Goal: Communication & Community: Answer question/provide support

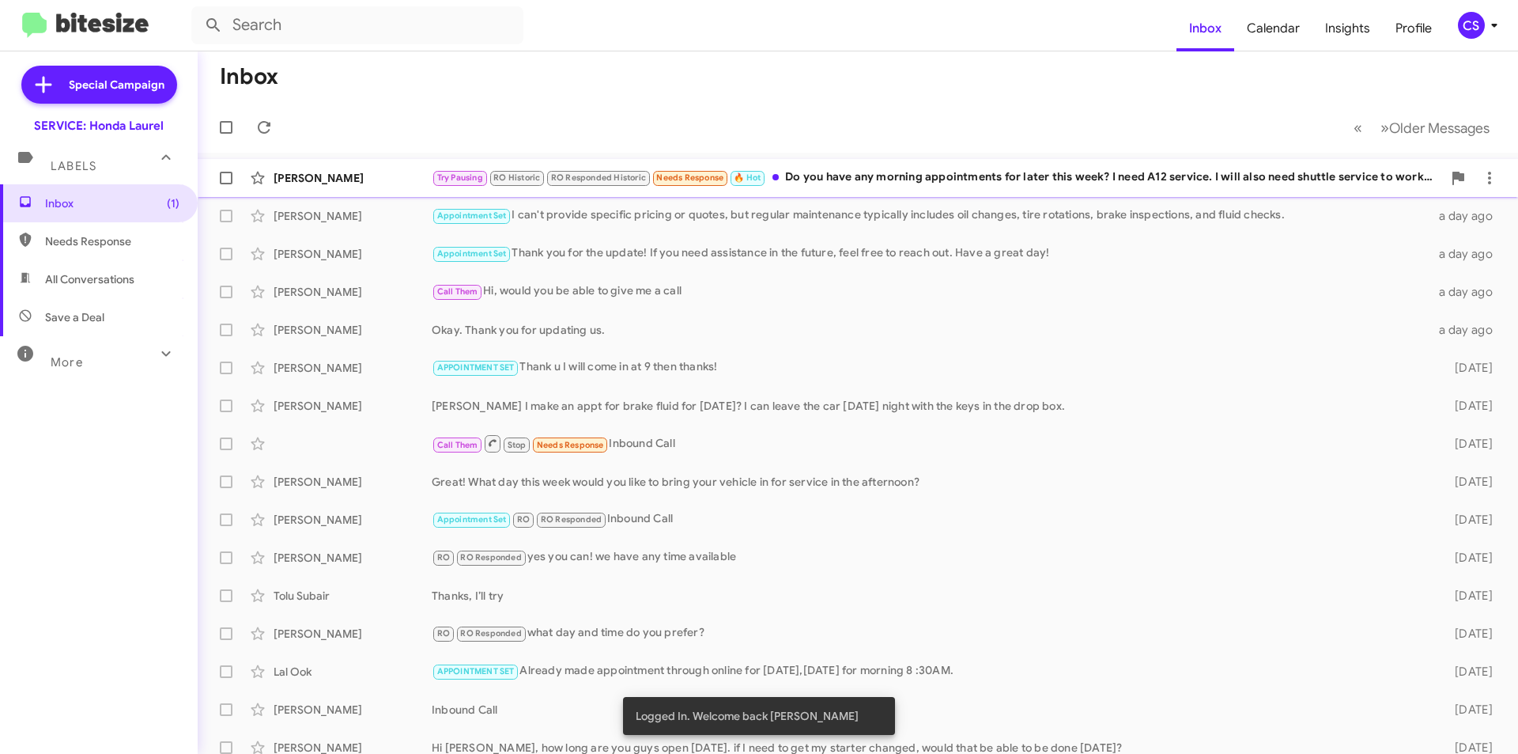
click at [887, 172] on div "Try Pausing RO Historic RO Responded Historic Needs Response 🔥 Hot Do you have …" at bounding box center [937, 177] width 1011 height 18
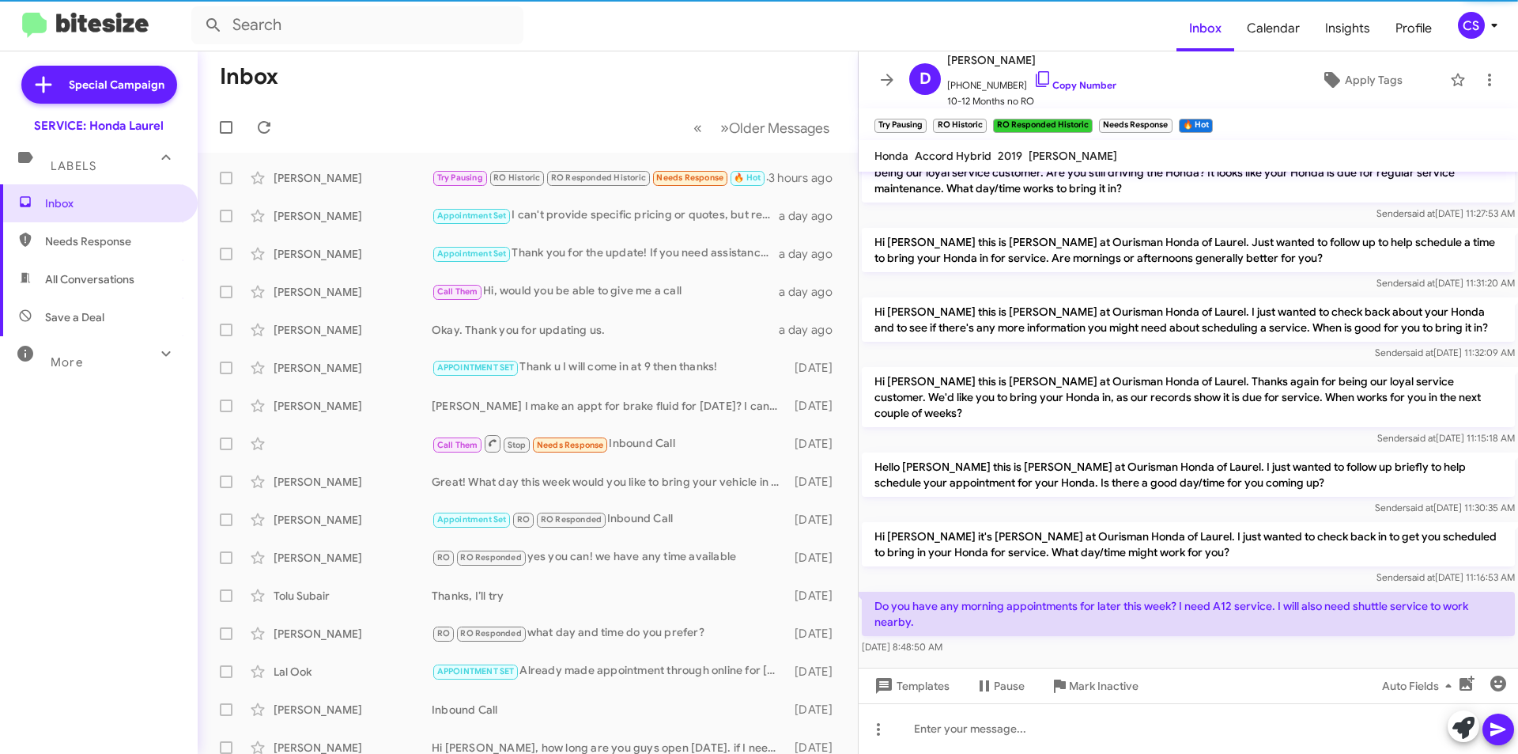
scroll to position [322, 0]
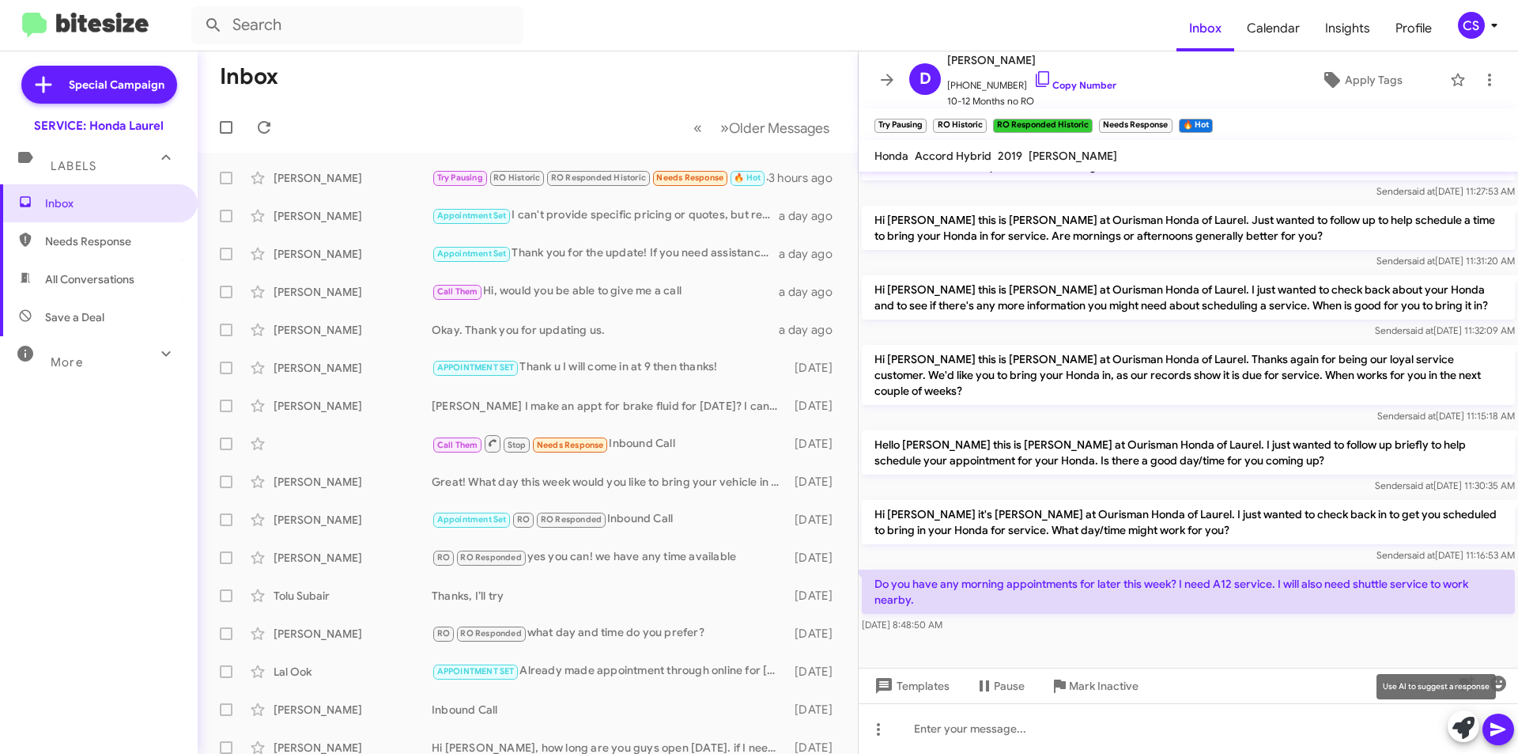
click at [1461, 732] on icon at bounding box center [1464, 728] width 22 height 22
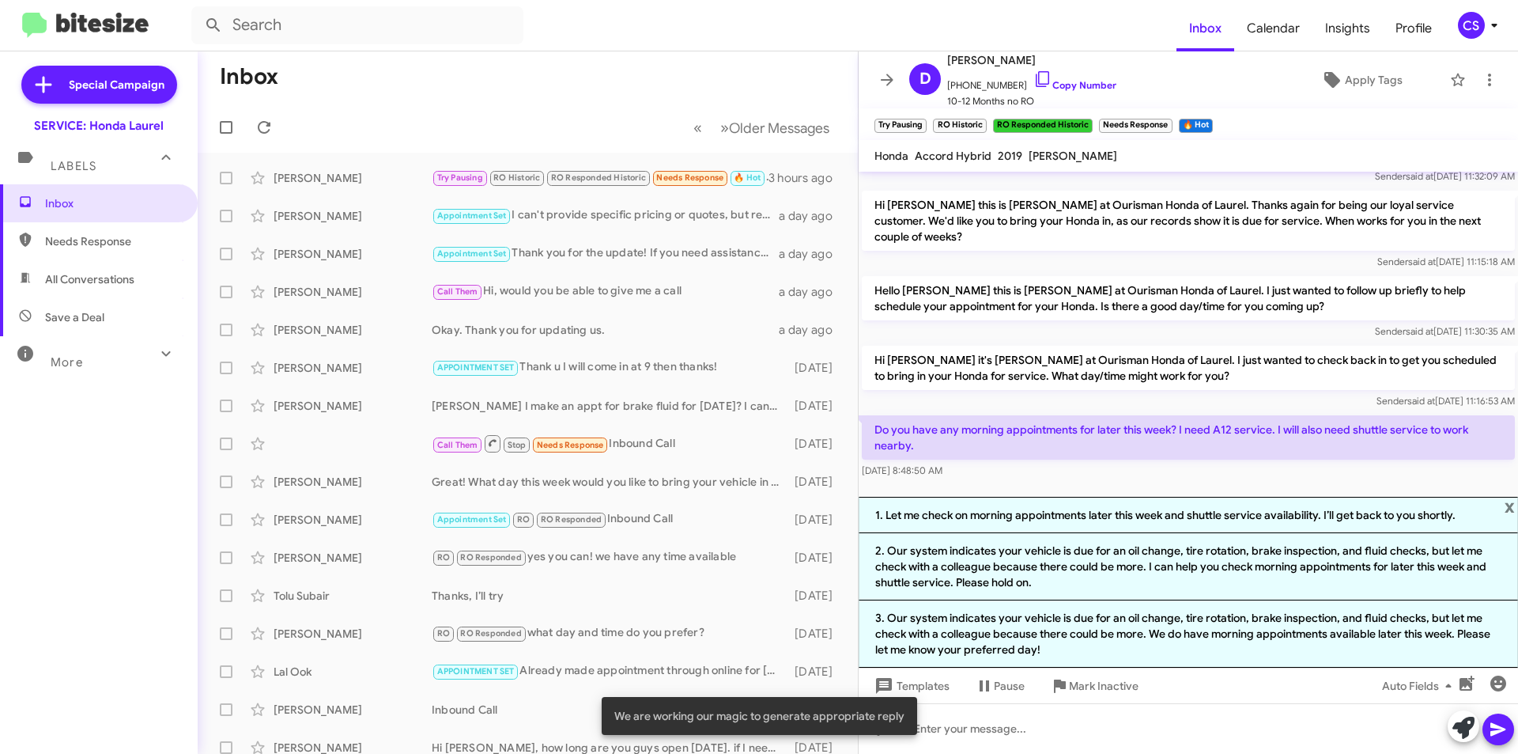
scroll to position [493, 0]
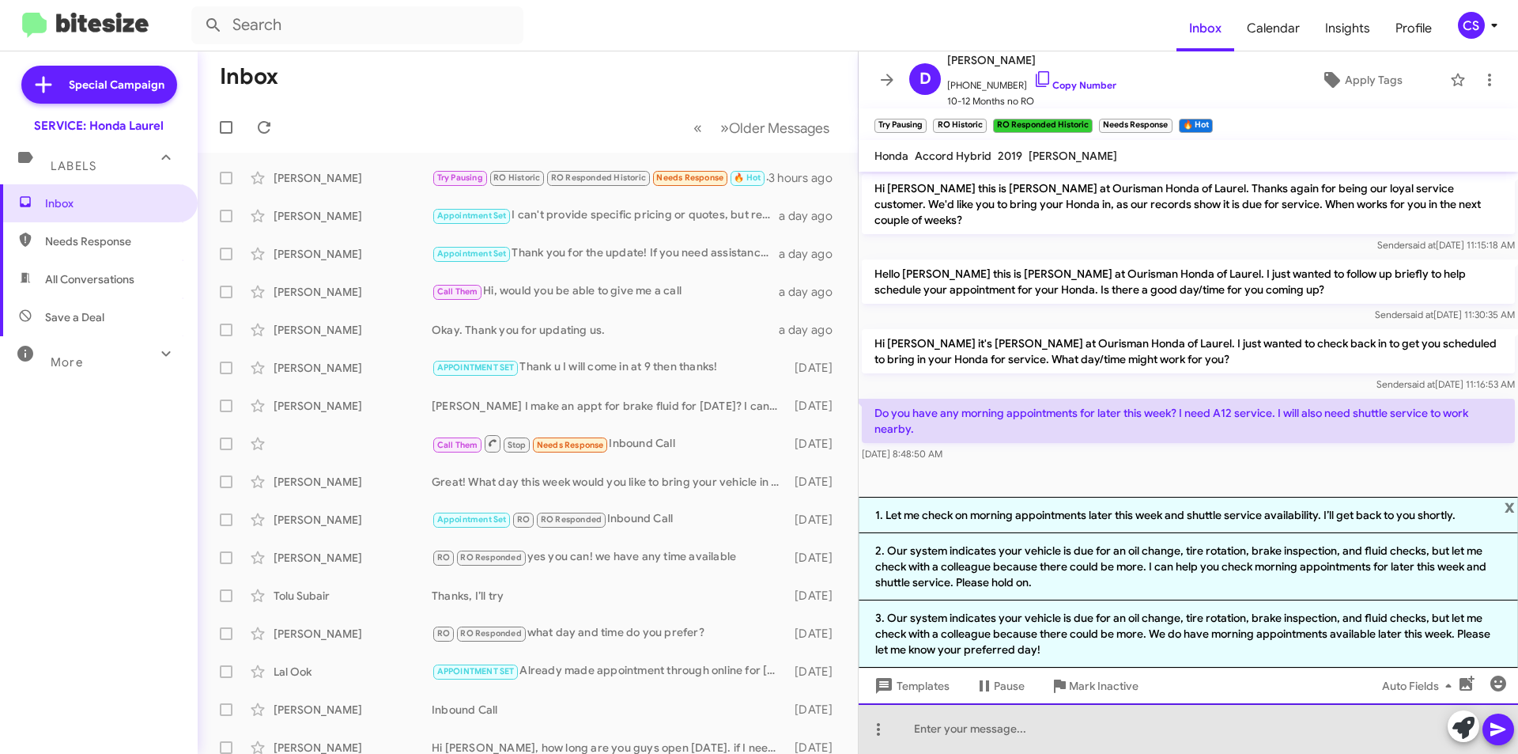
click at [1039, 705] on div at bounding box center [1189, 728] width 660 height 51
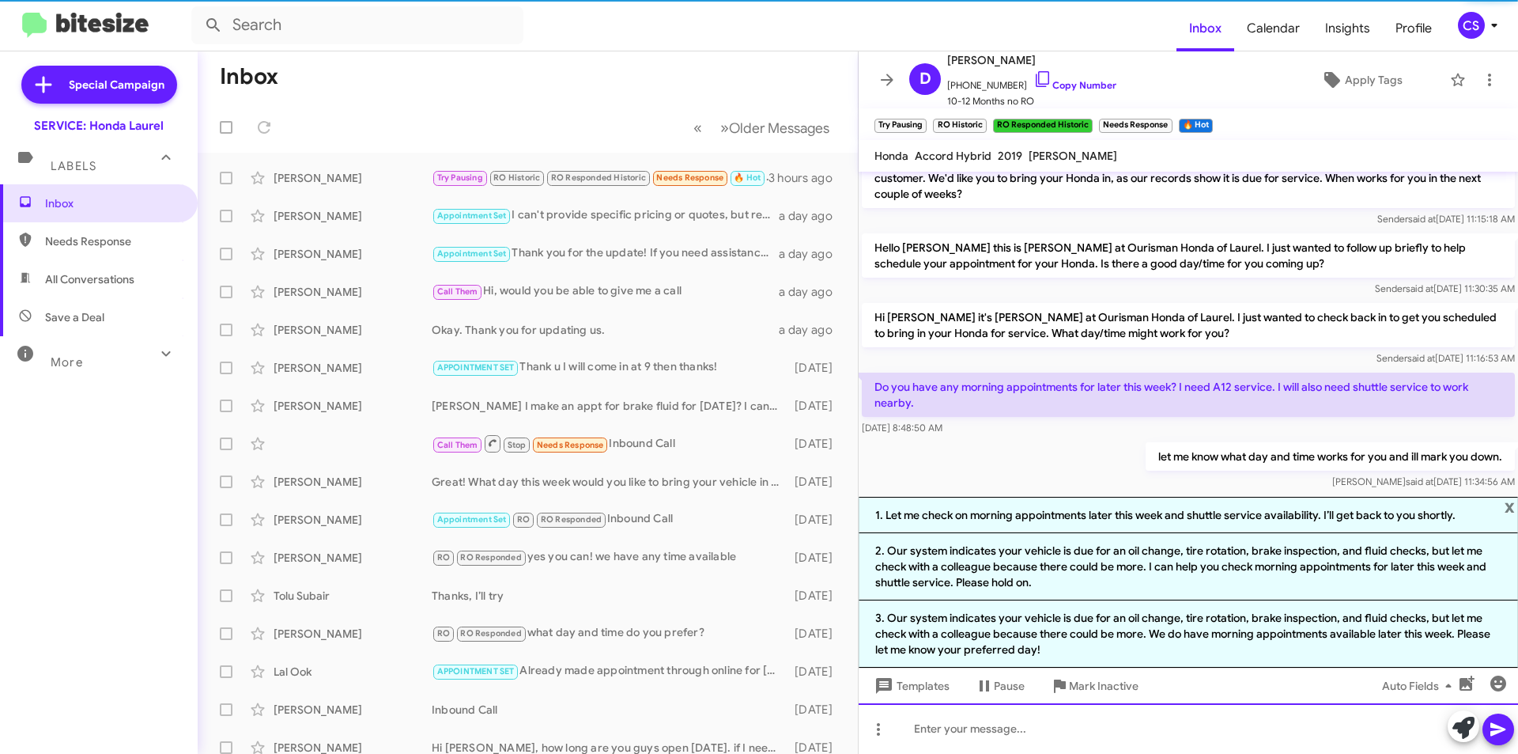
scroll to position [550, 0]
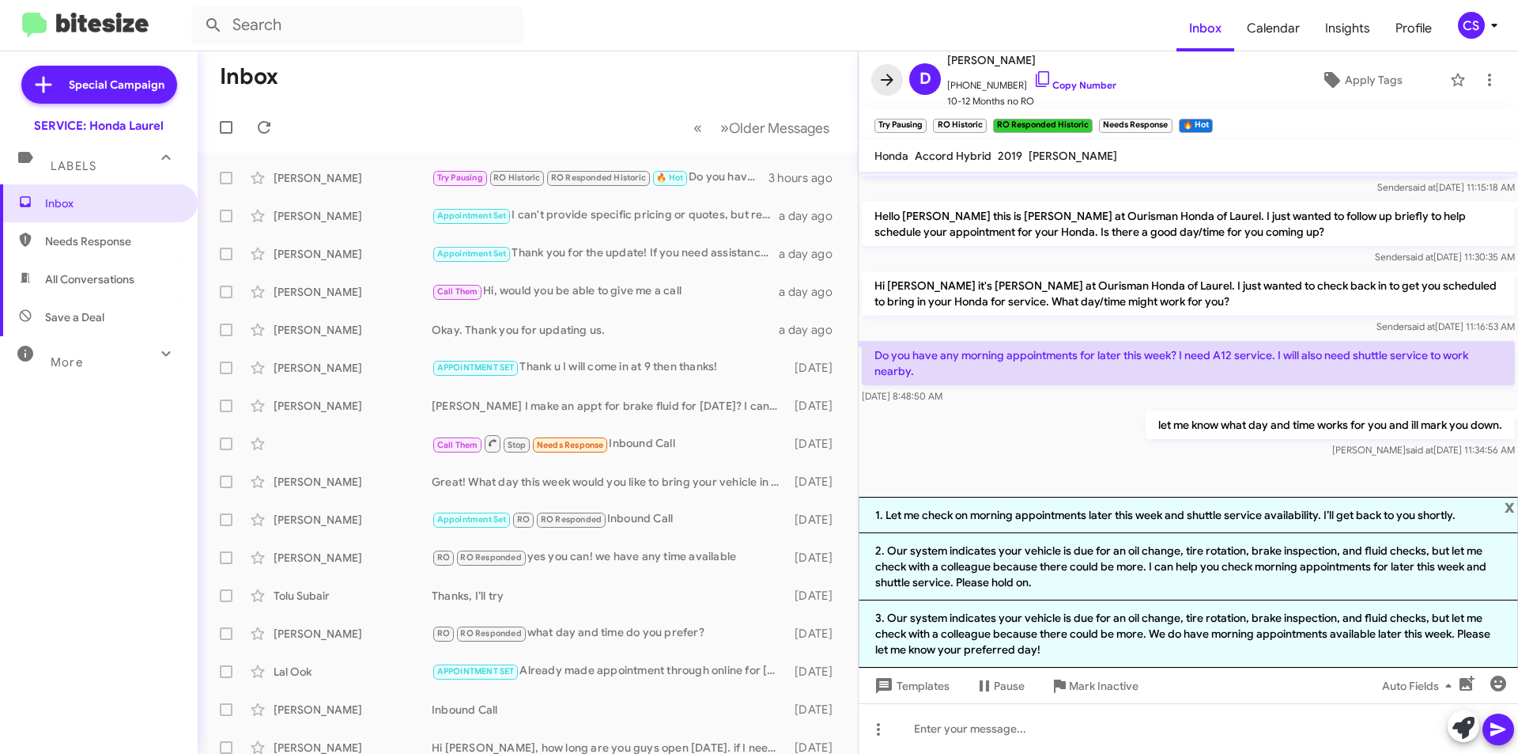
click at [884, 73] on icon at bounding box center [887, 79] width 19 height 19
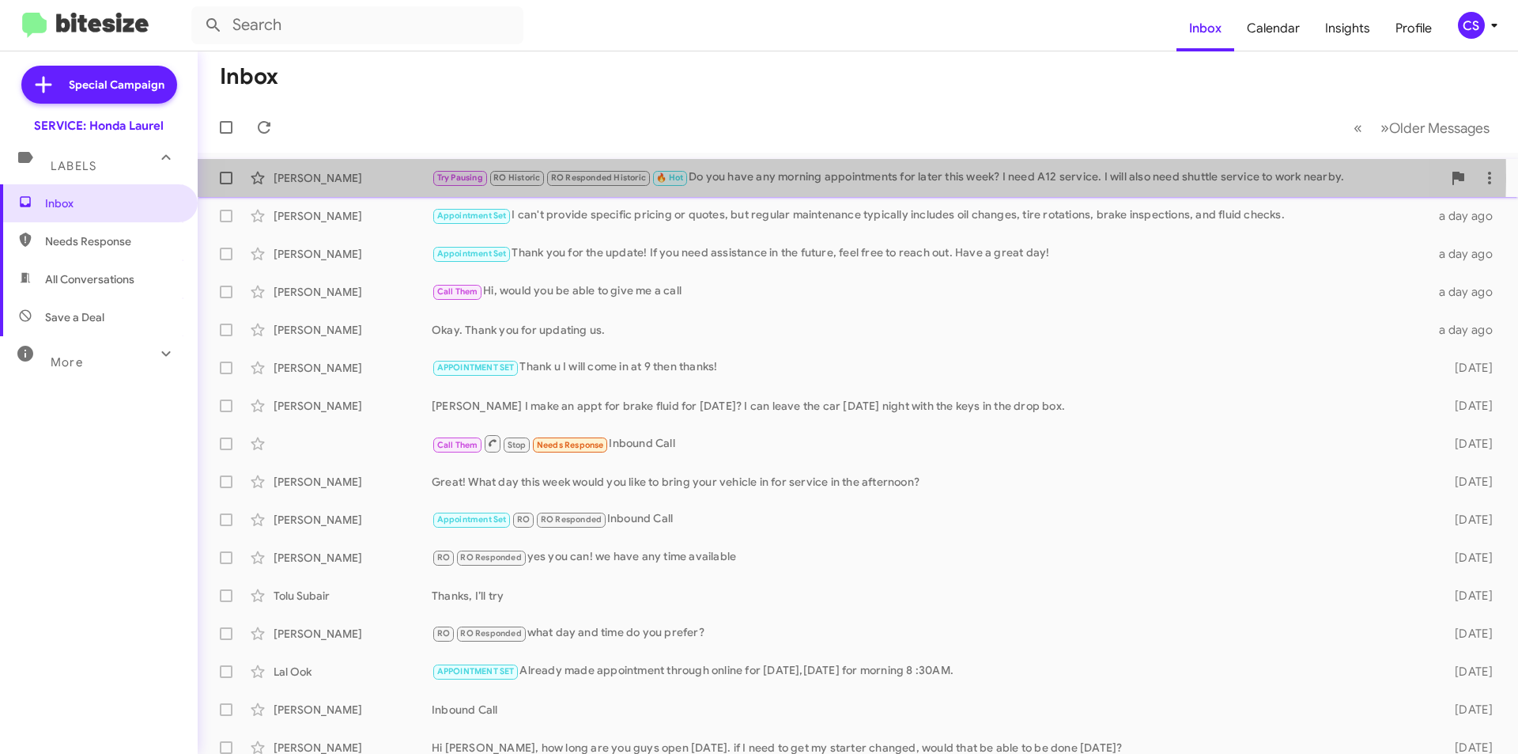
click at [765, 179] on div "Try Pausing RO Historic RO Responded Historic 🔥 Hot Do you have any morning app…" at bounding box center [937, 177] width 1011 height 18
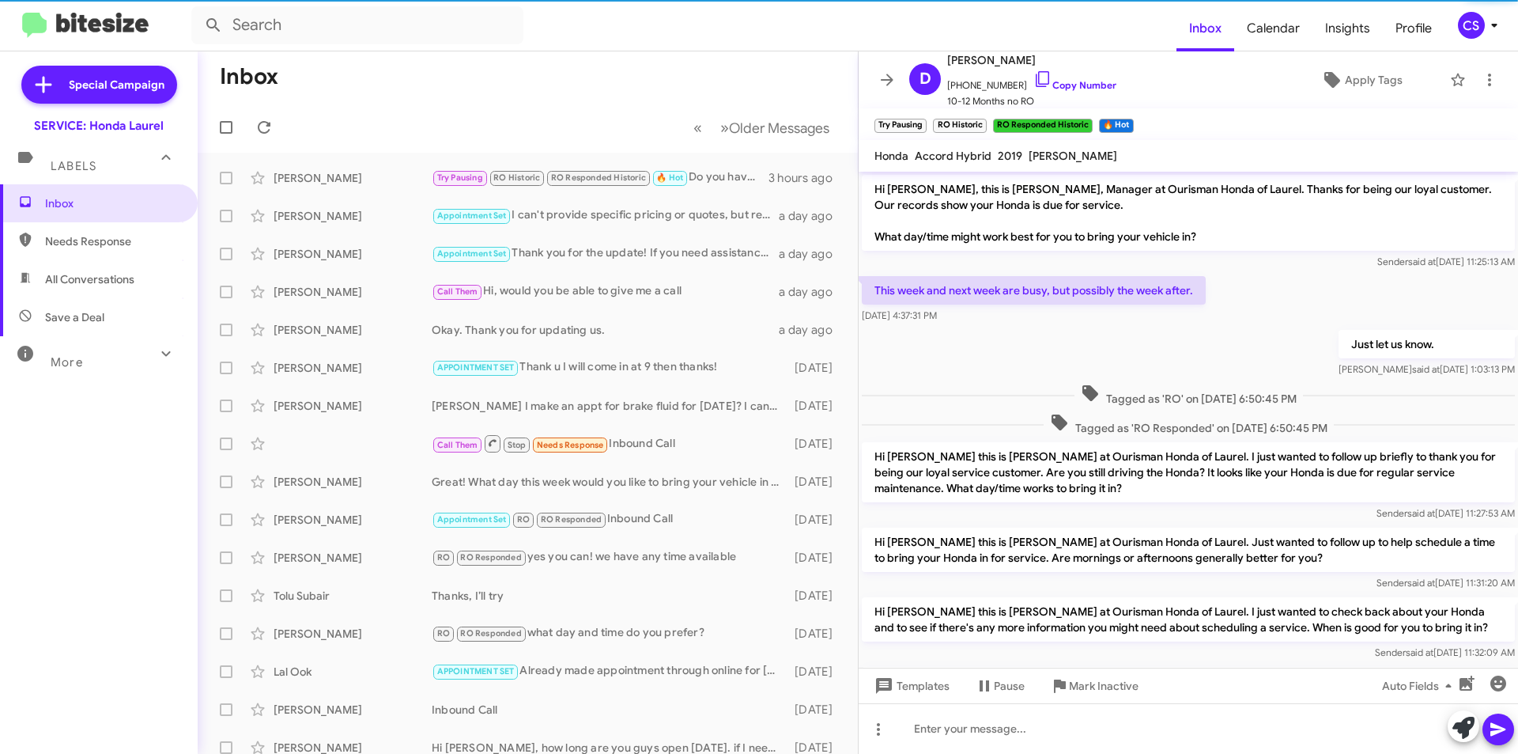
scroll to position [380, 0]
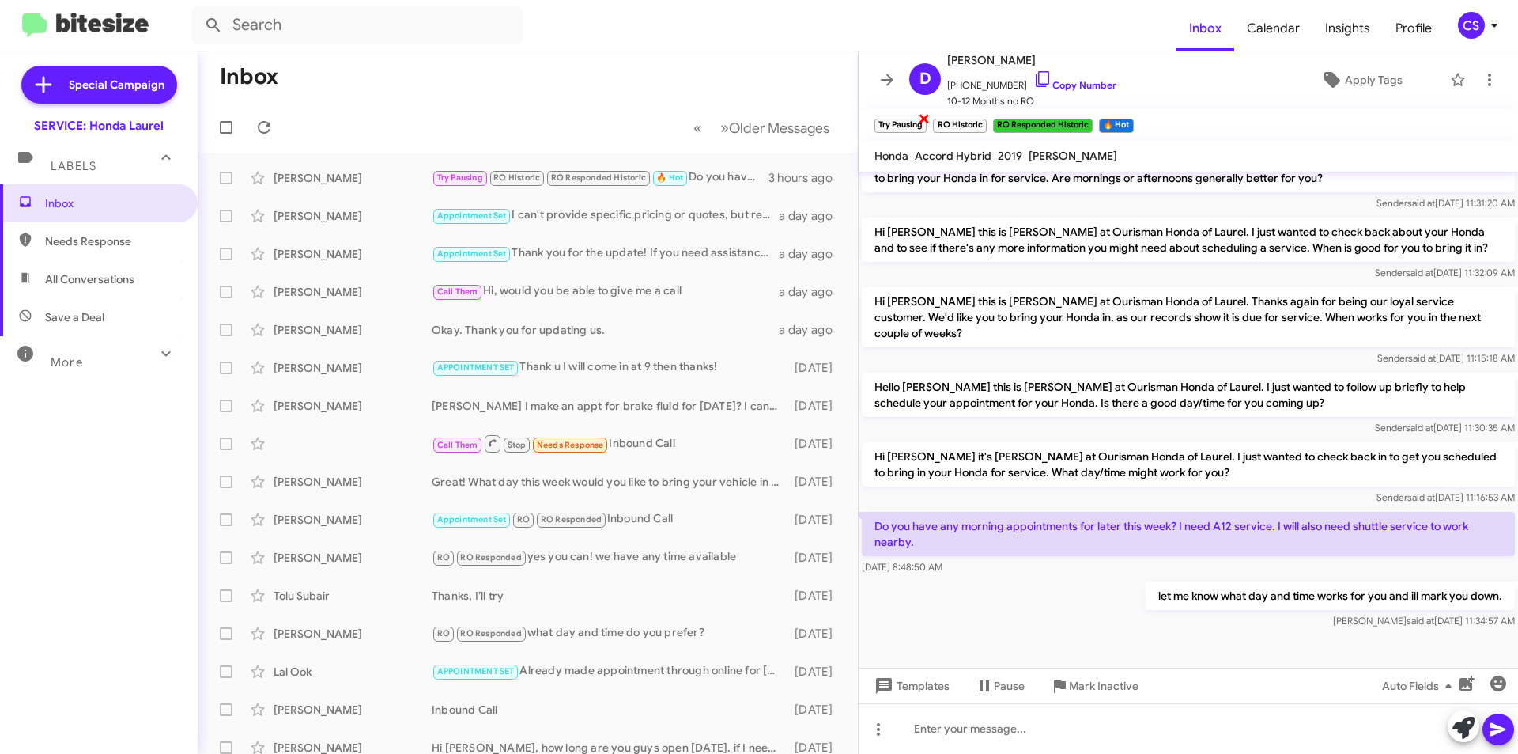
click at [928, 112] on span "×" at bounding box center [924, 117] width 13 height 19
click at [1030, 117] on span "×" at bounding box center [1032, 117] width 13 height 19
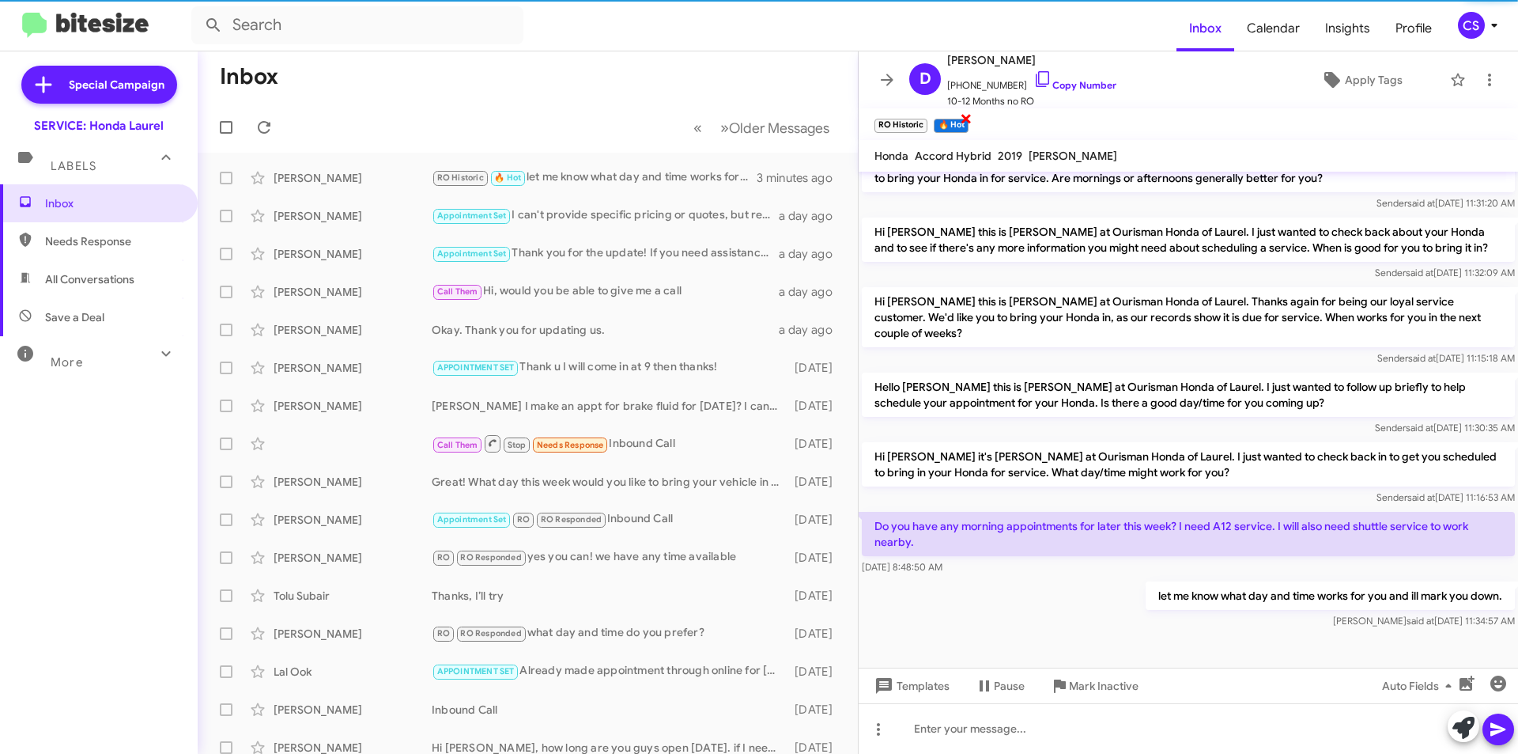
click at [970, 116] on span "×" at bounding box center [966, 117] width 13 height 19
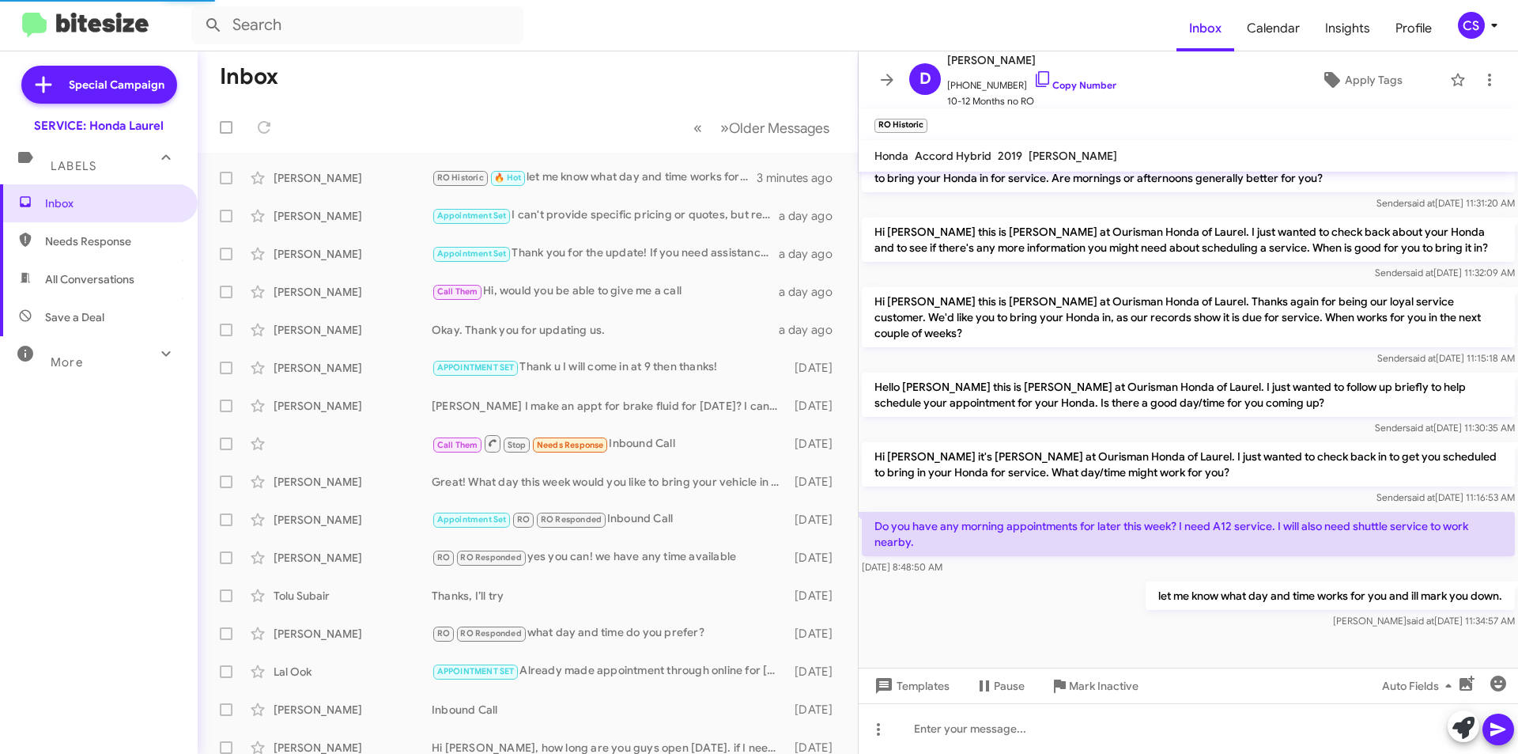
click at [923, 118] on span "×" at bounding box center [923, 117] width 9 height 19
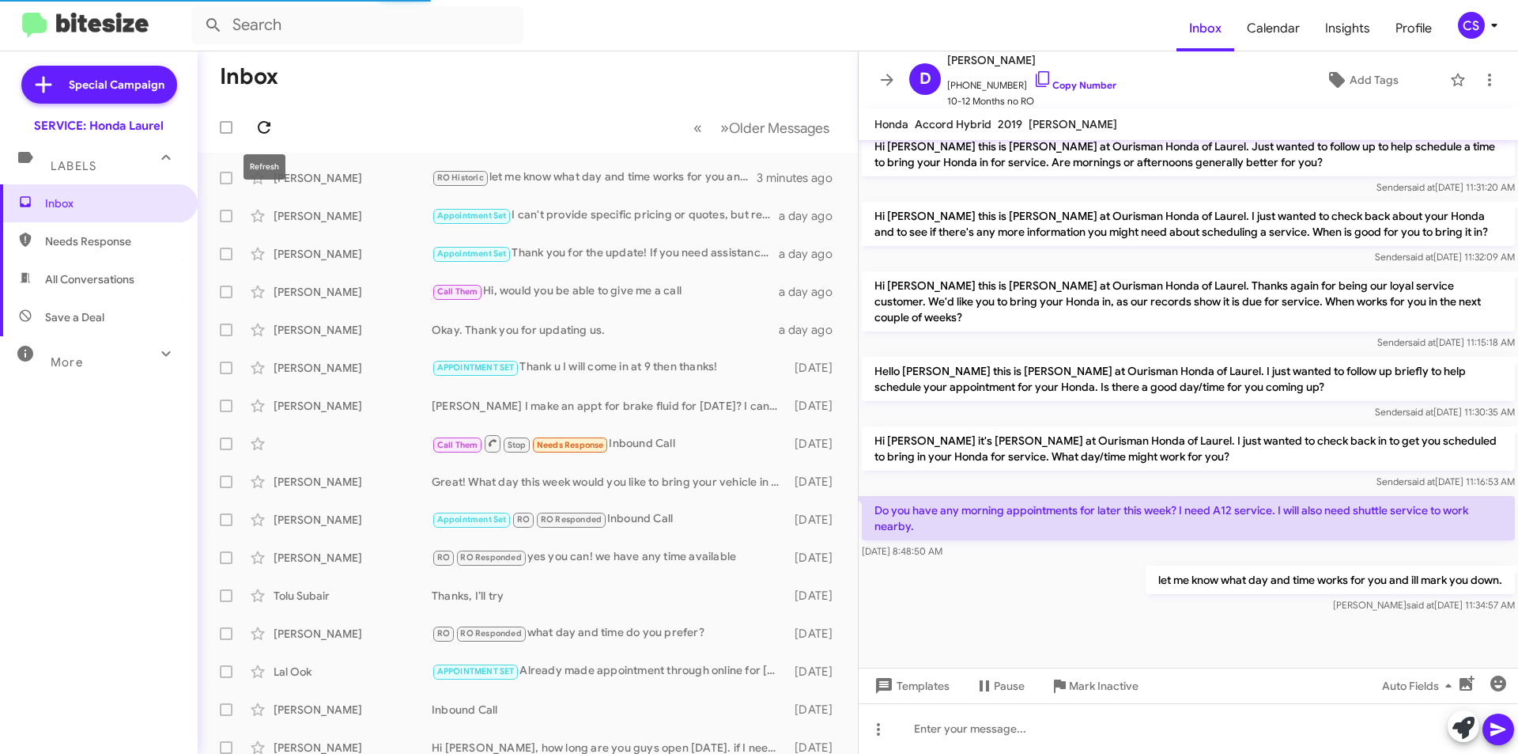
scroll to position [348, 0]
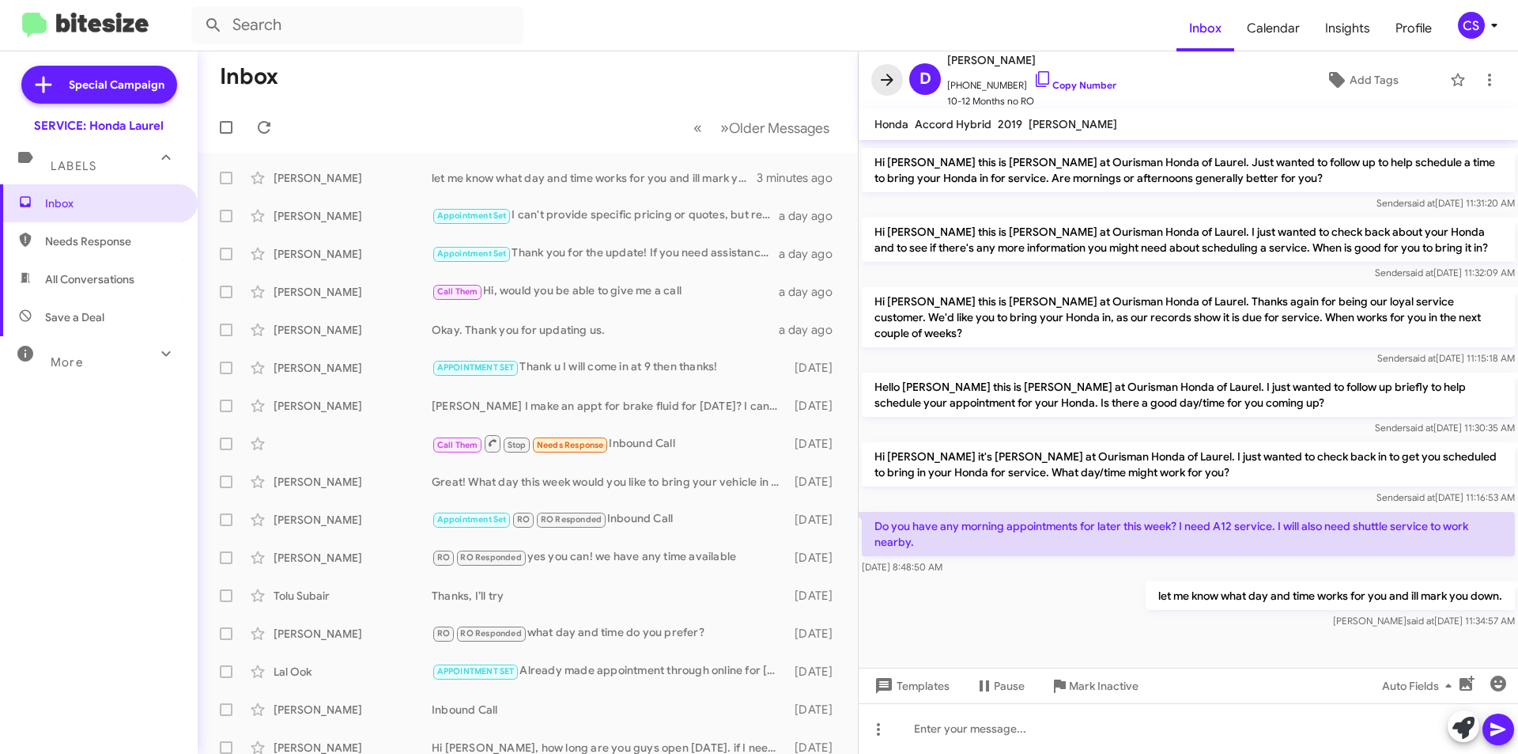
click at [879, 78] on icon at bounding box center [887, 79] width 19 height 19
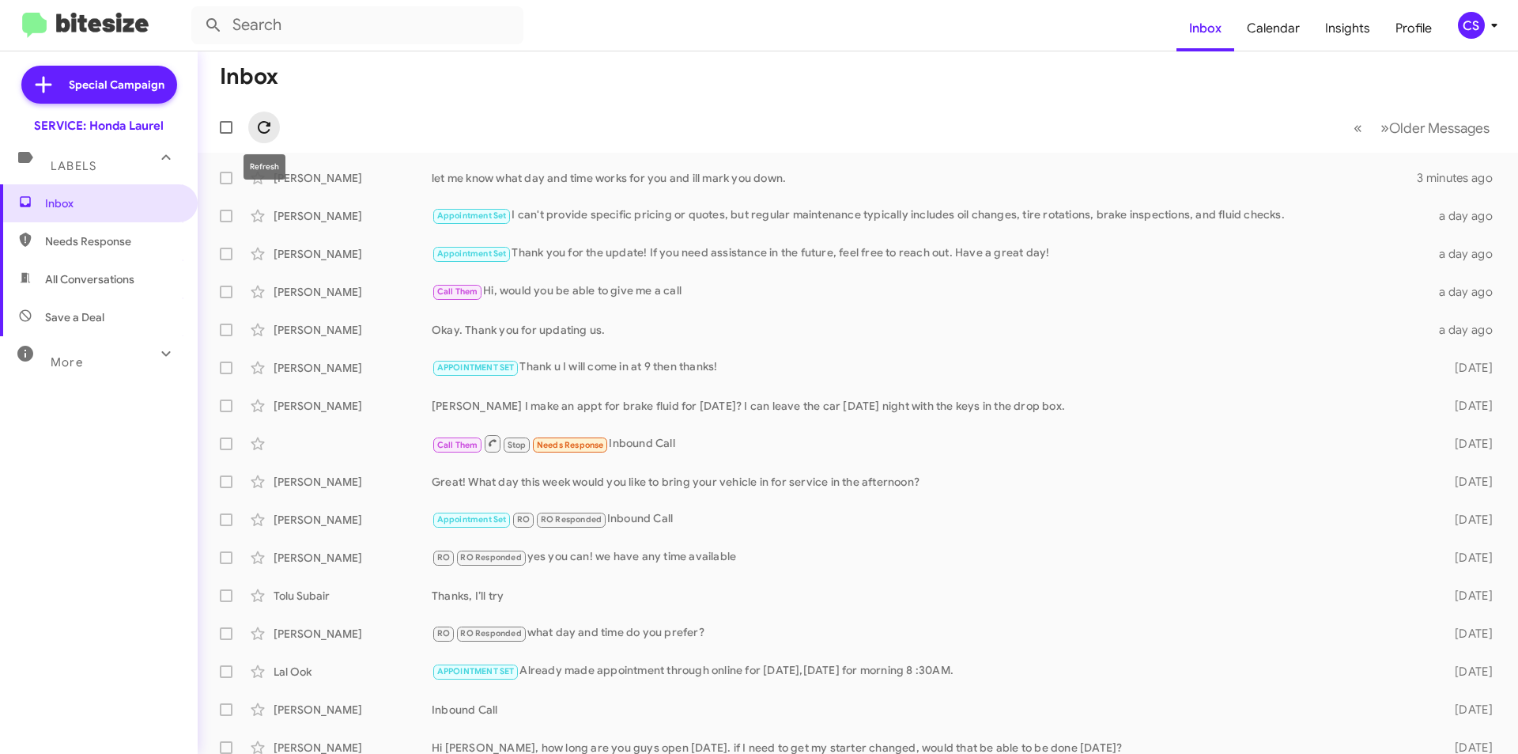
click at [262, 123] on icon at bounding box center [264, 127] width 13 height 13
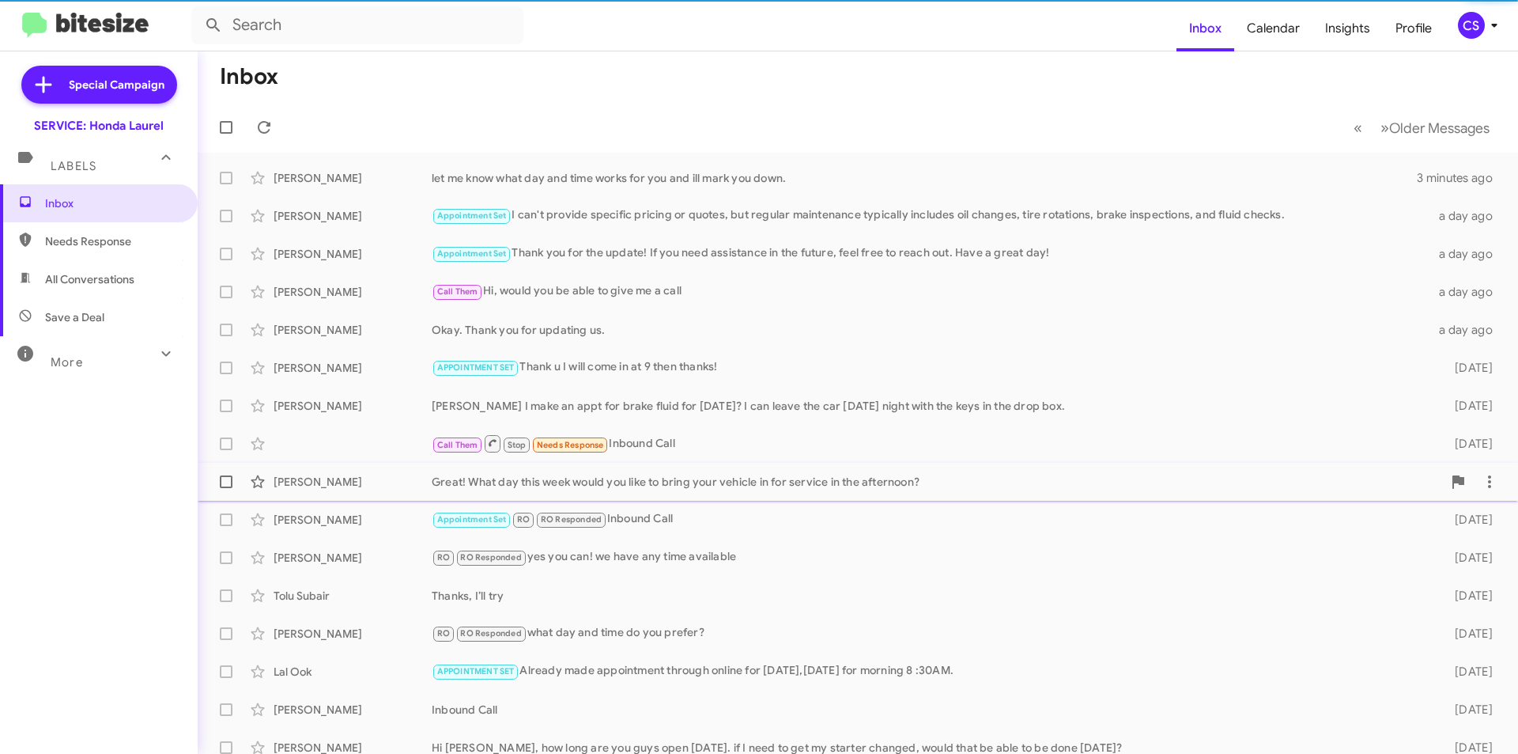
click at [872, 463] on span "[PERSON_NAME] Great! What day this week would you like to bring your vehicle in…" at bounding box center [858, 482] width 1321 height 38
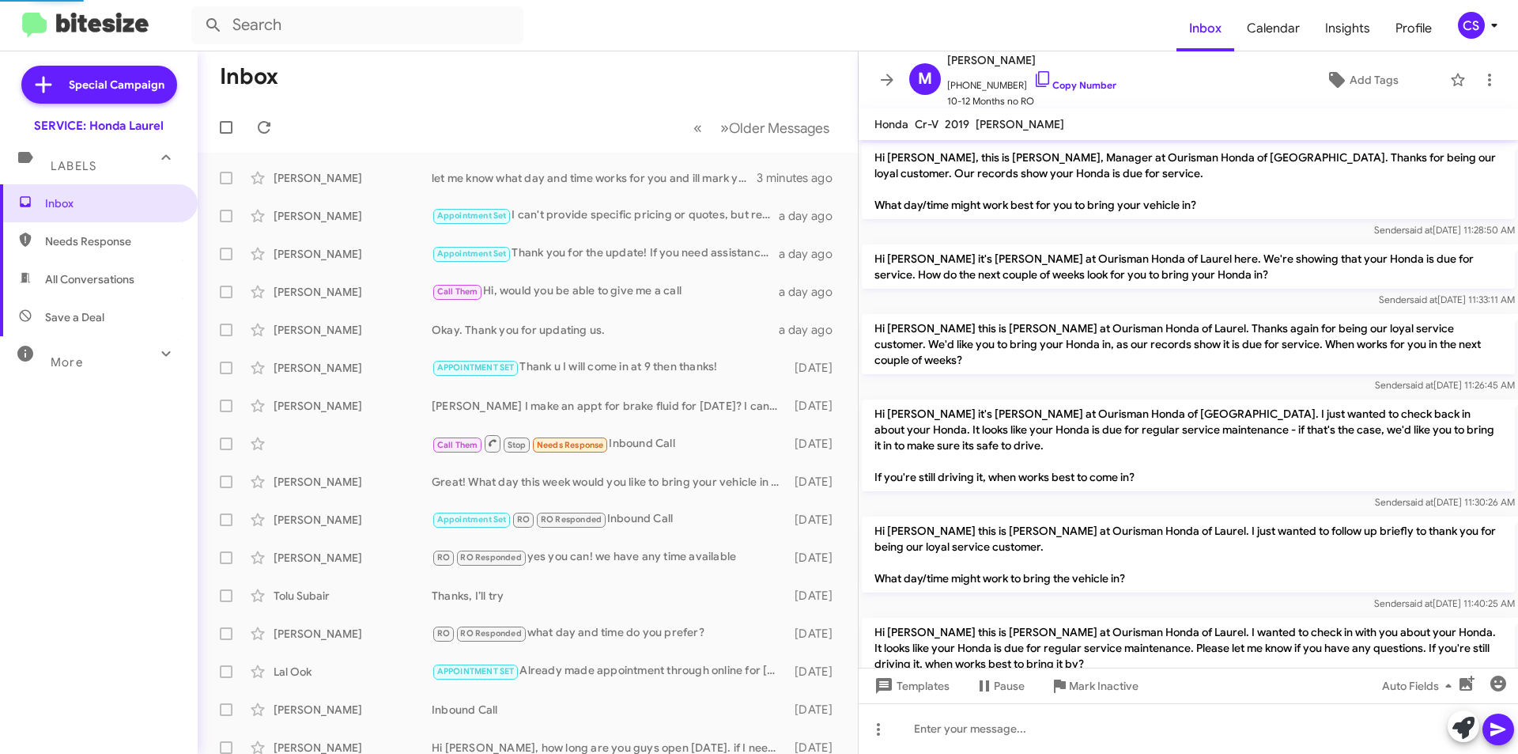
scroll to position [352, 0]
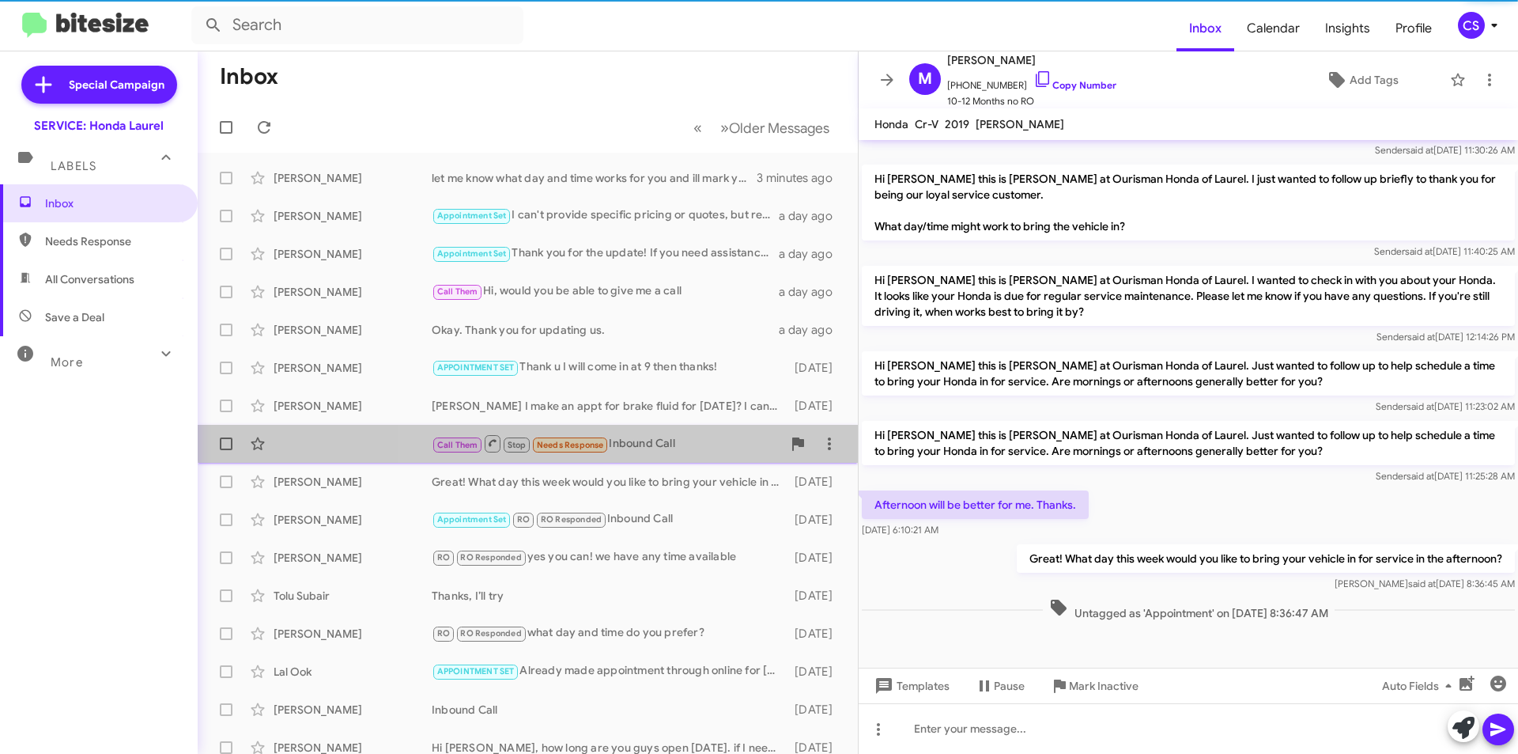
click at [647, 434] on div "Call Them Stop Needs Response Inbound Call" at bounding box center [607, 443] width 350 height 20
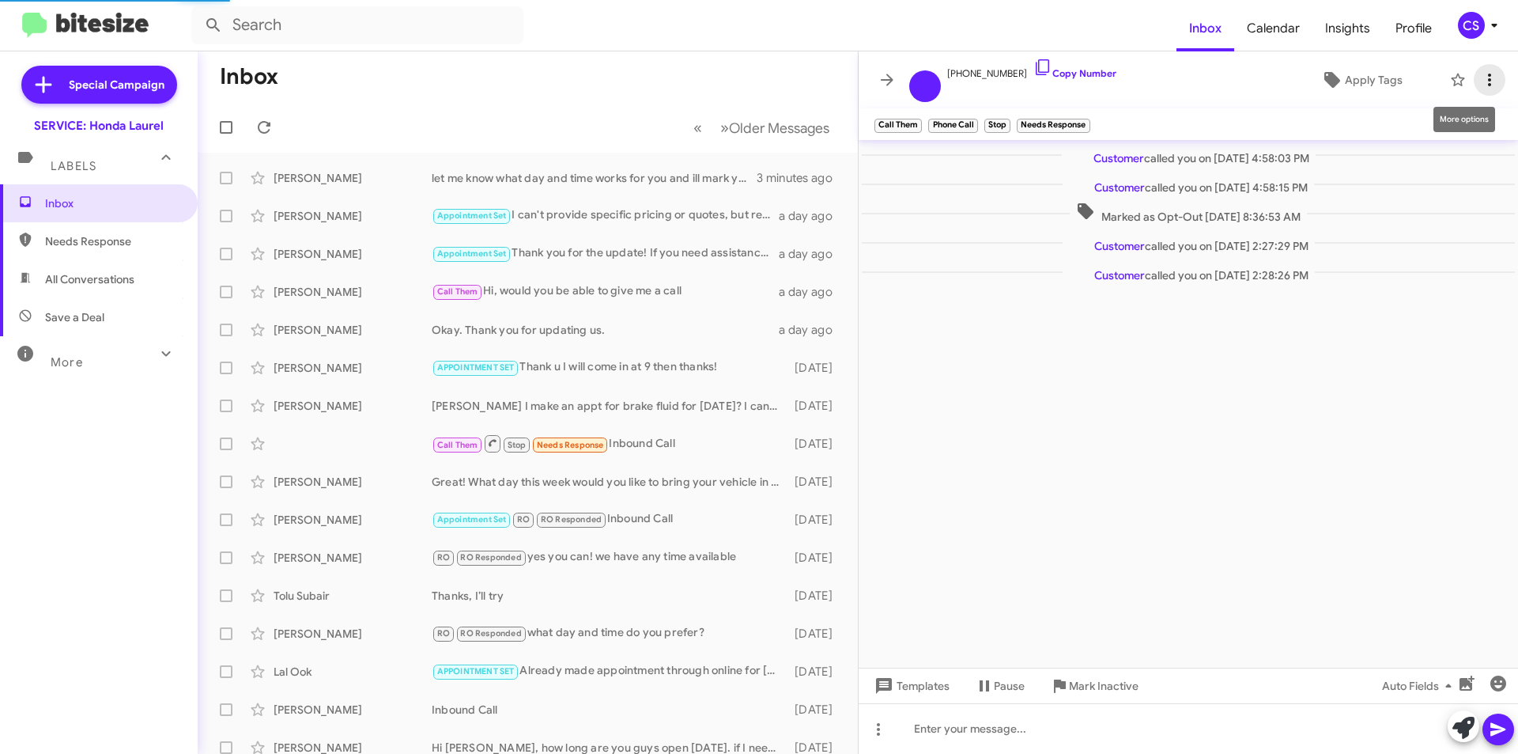
click at [1484, 81] on icon at bounding box center [1489, 79] width 19 height 19
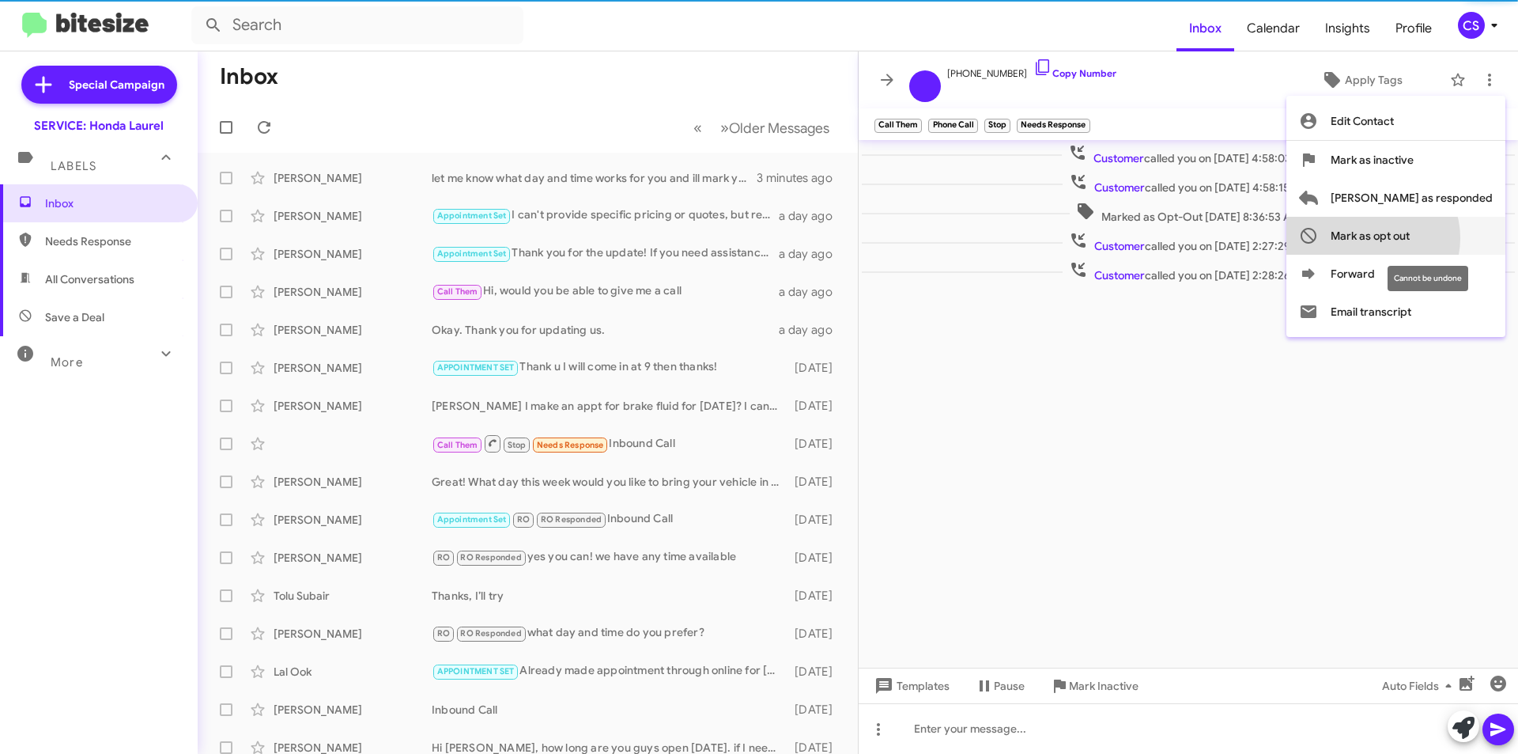
click at [1410, 238] on span "Mark as opt out" at bounding box center [1370, 236] width 79 height 38
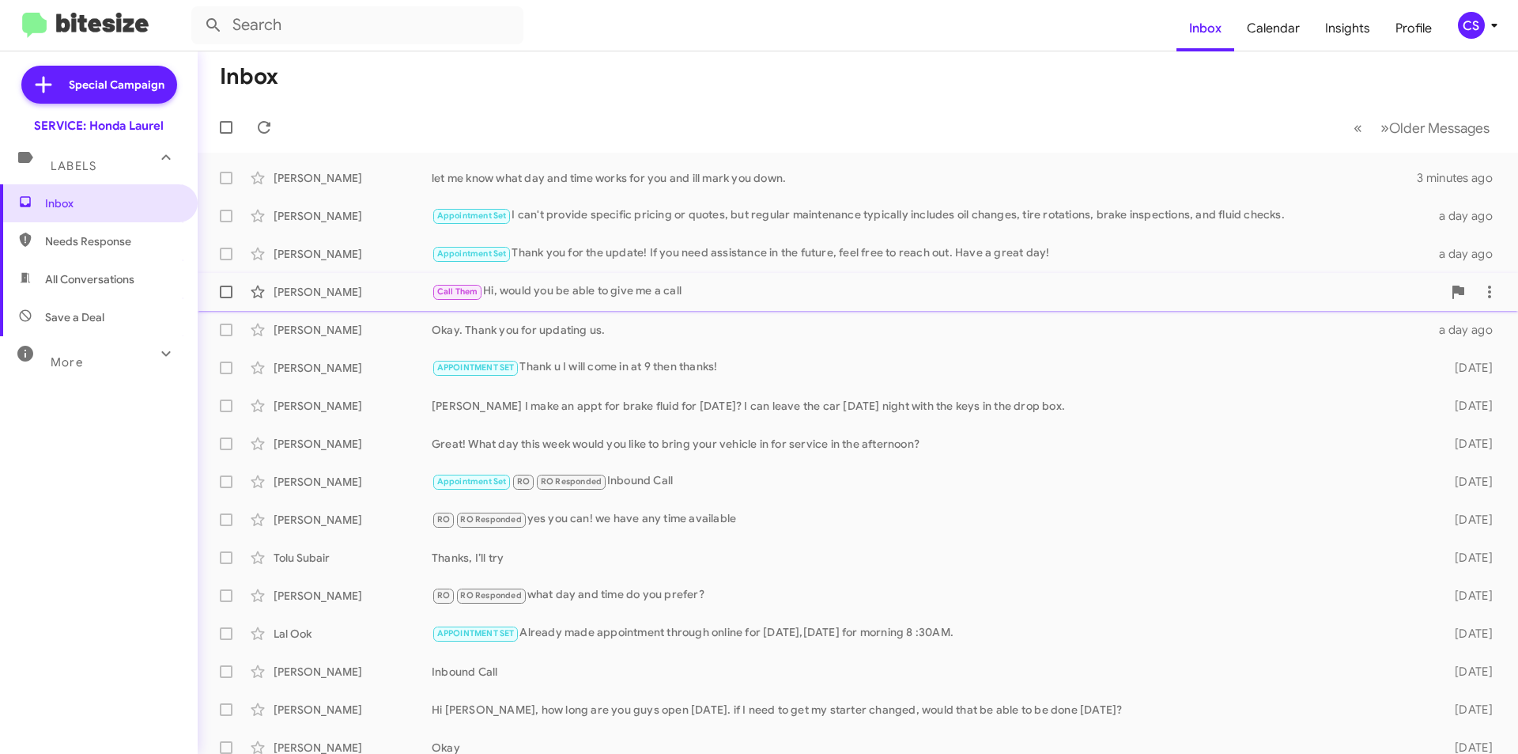
click at [588, 297] on div "Call Them Hi, would you be able to give me a call" at bounding box center [937, 291] width 1011 height 18
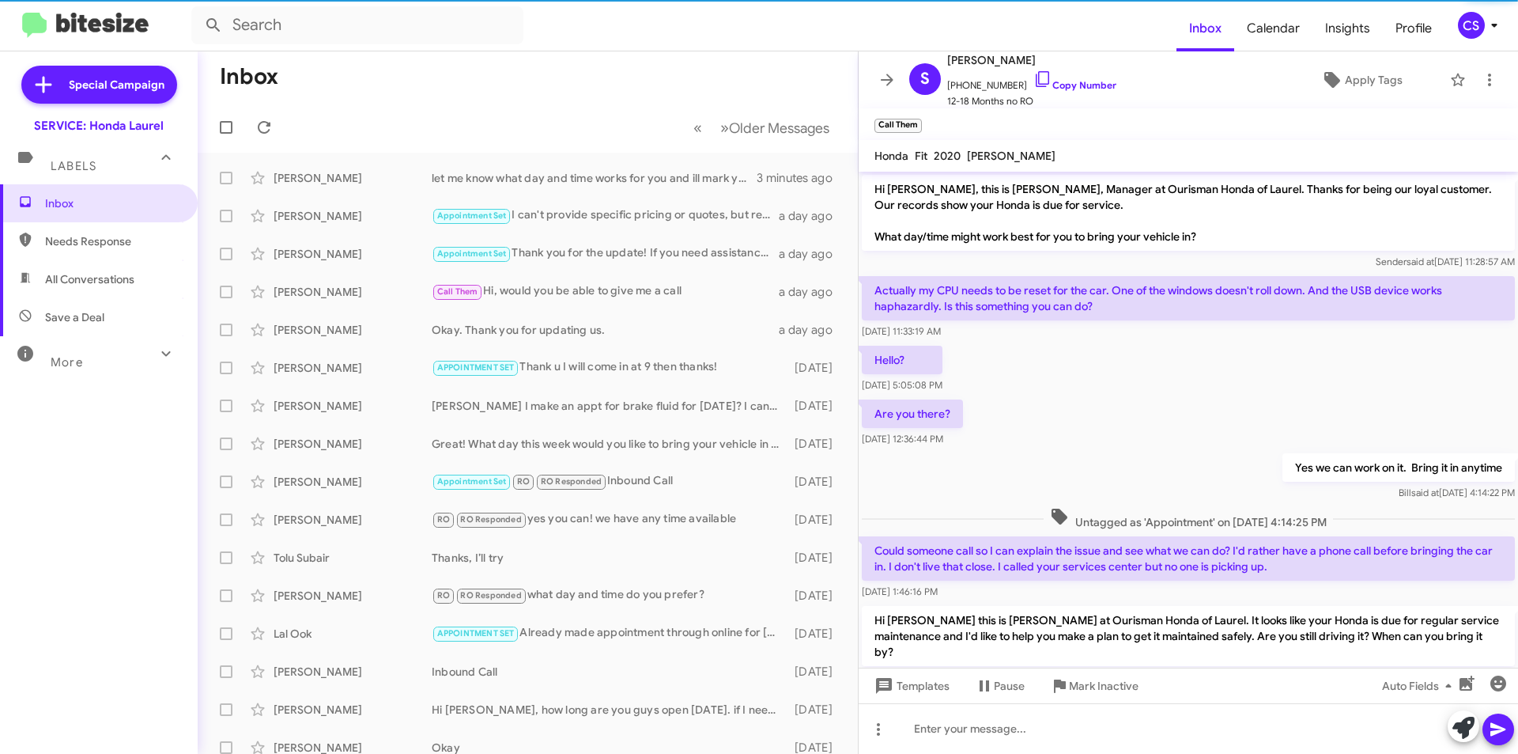
scroll to position [185, 0]
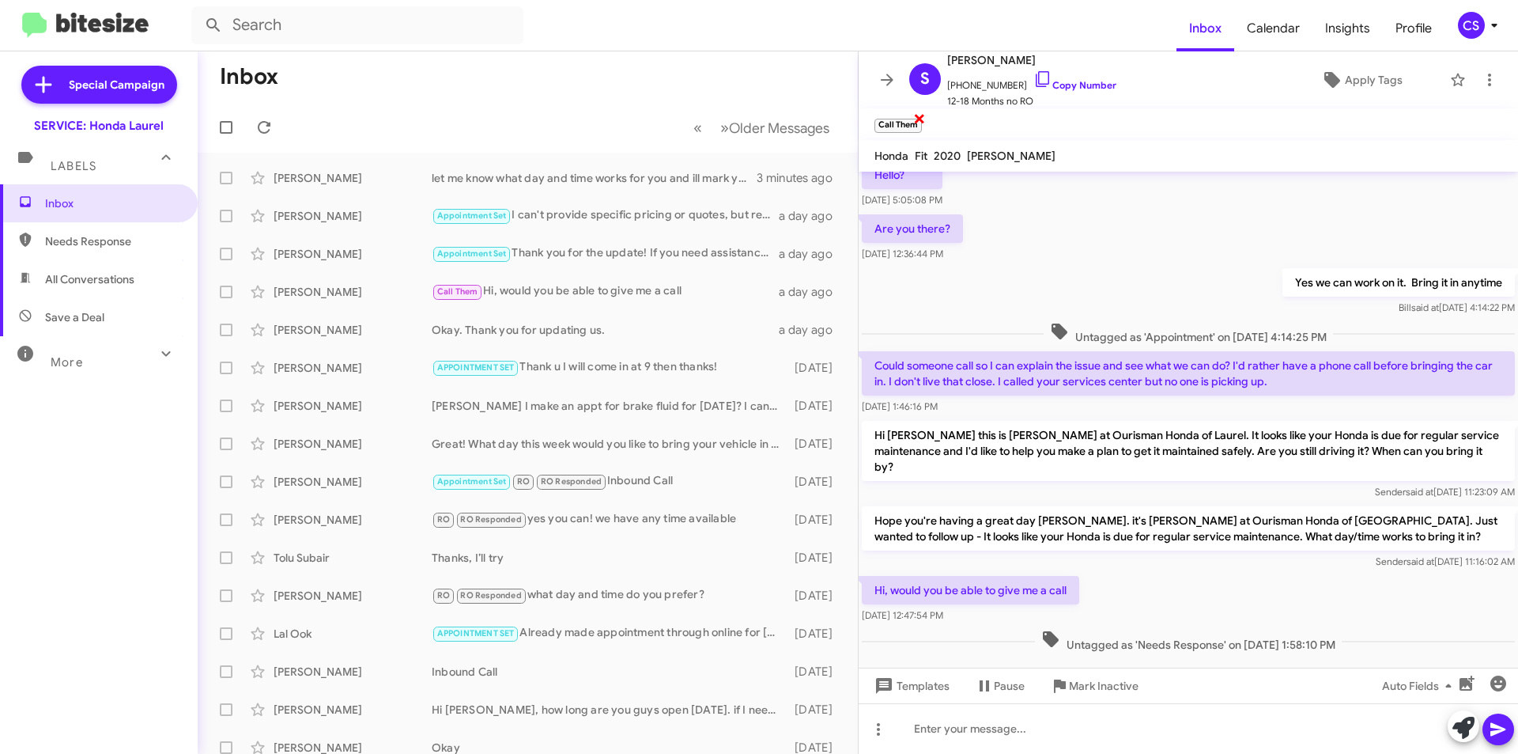
click at [918, 118] on span "×" at bounding box center [919, 117] width 13 height 19
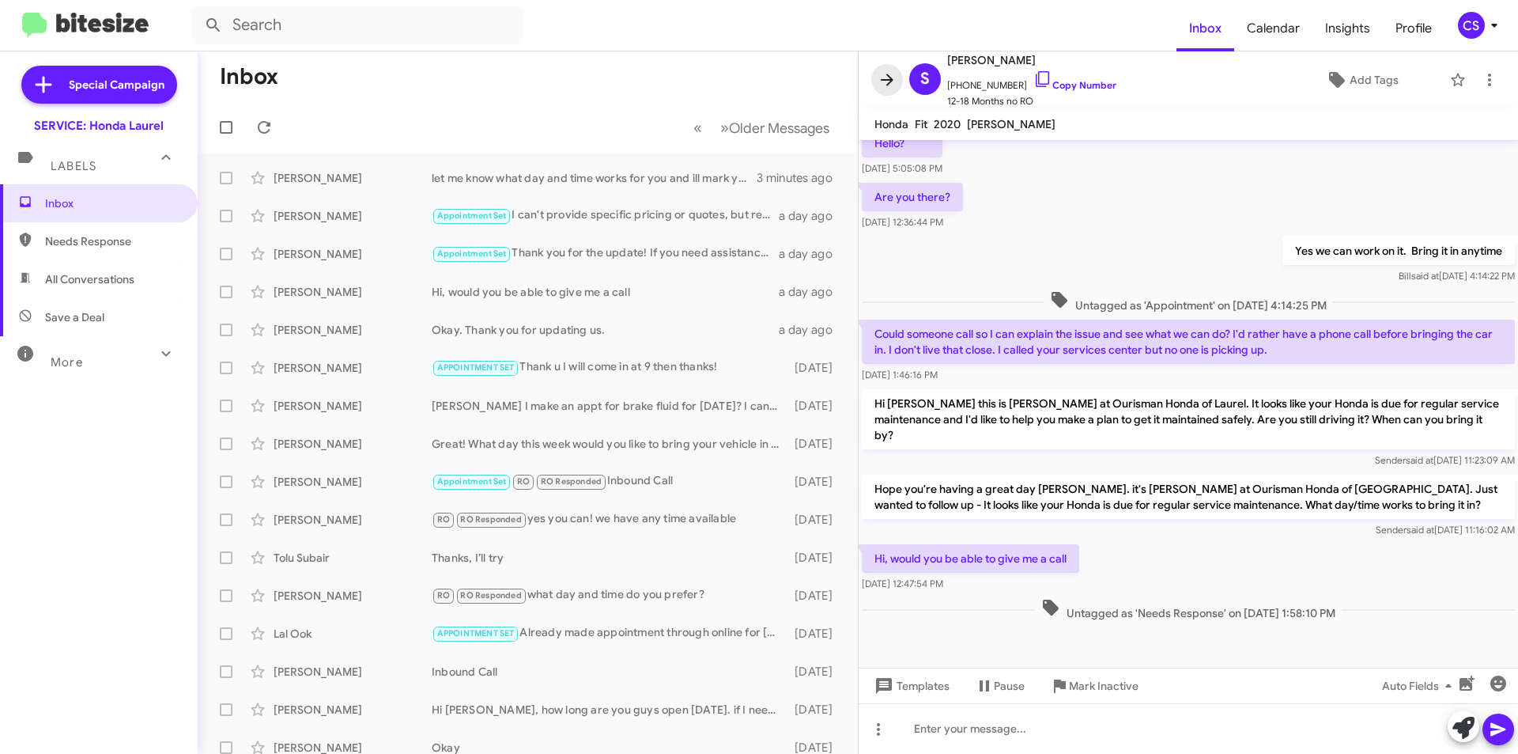
click at [883, 74] on icon at bounding box center [887, 79] width 19 height 19
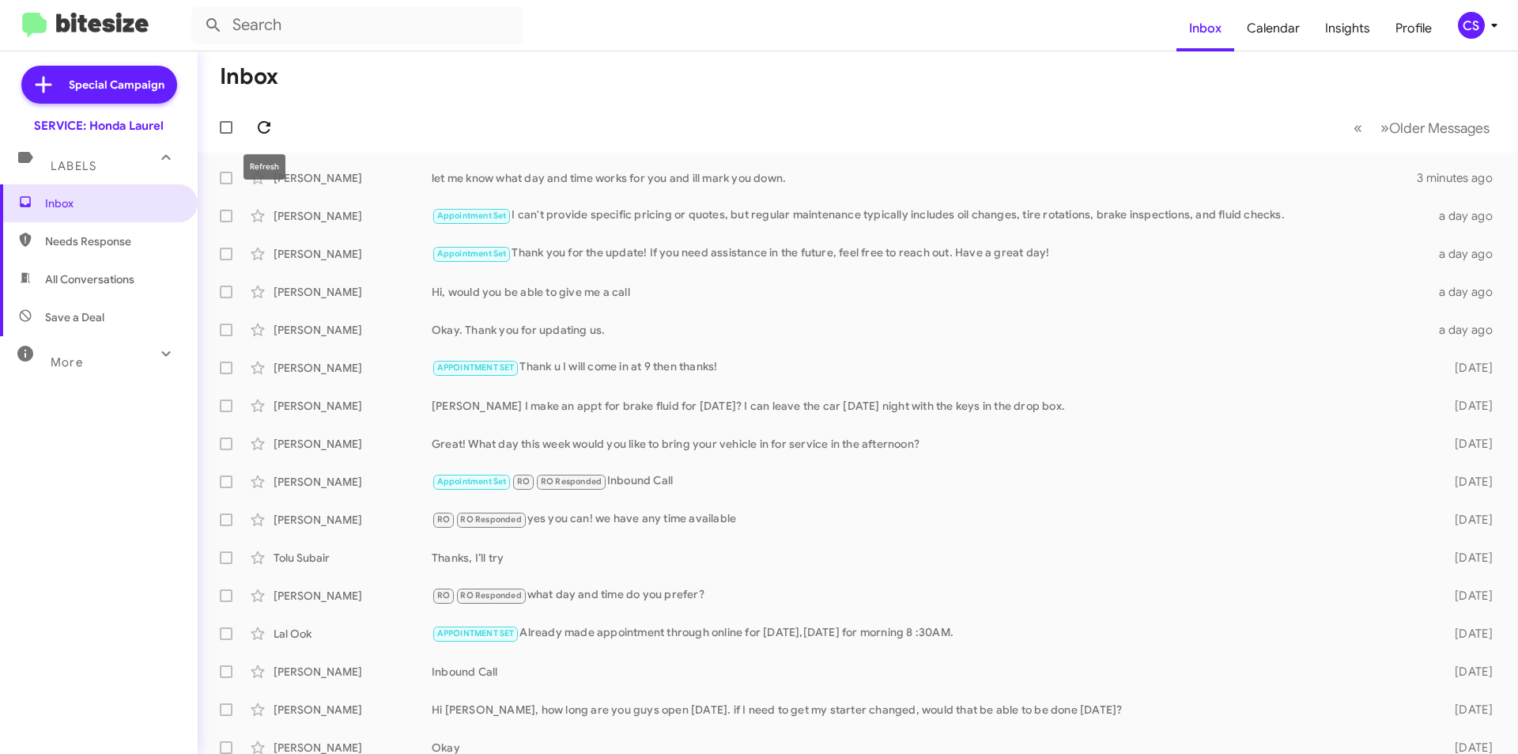
click at [269, 120] on icon at bounding box center [264, 127] width 19 height 19
click at [271, 120] on icon at bounding box center [264, 127] width 19 height 19
